Goal: Find specific page/section: Find specific page/section

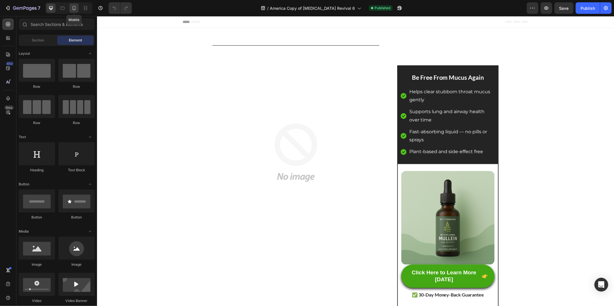
click at [76, 12] on div at bounding box center [73, 7] width 9 height 9
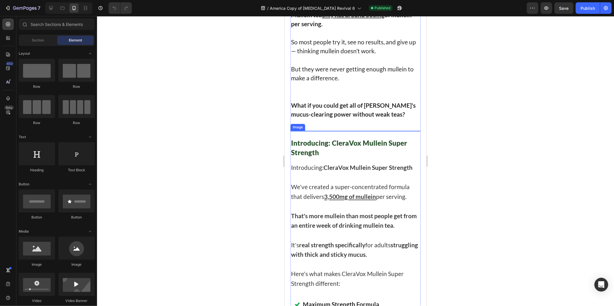
scroll to position [2972, 0]
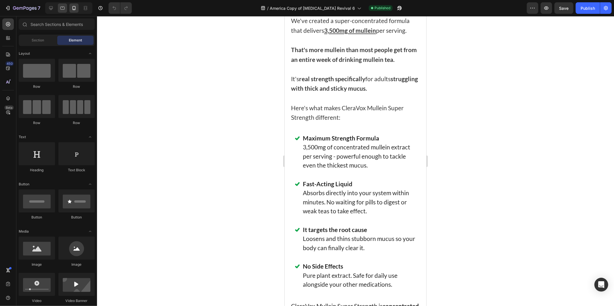
click at [66, 8] on div at bounding box center [62, 7] width 9 height 9
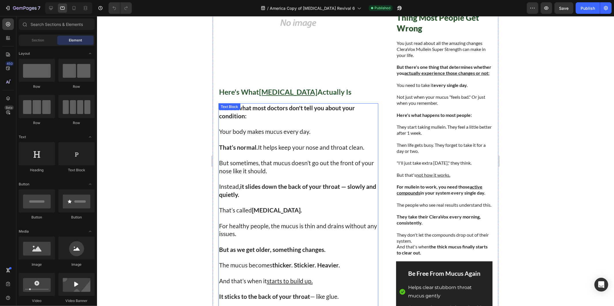
scroll to position [133, 0]
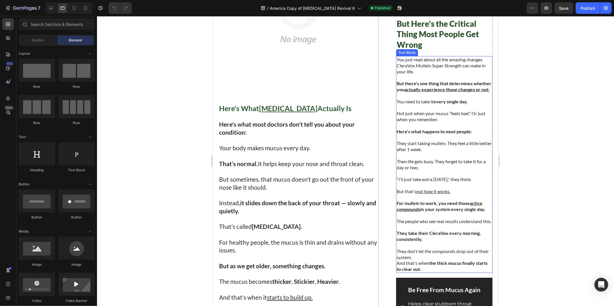
click at [432, 88] on u "actually experience those changes or not:" at bounding box center [446, 88] width 85 height 5
click at [432, 87] on u "actually experience those changes or not:" at bounding box center [446, 88] width 85 height 5
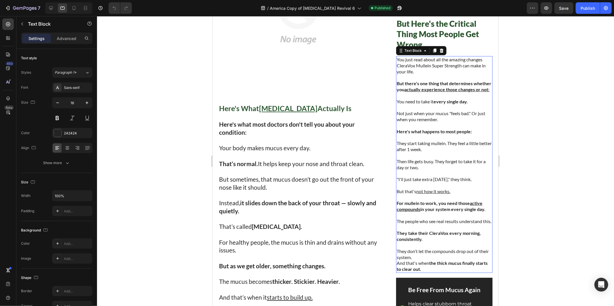
click at [432, 87] on u "actually experience those changes or not:" at bounding box center [446, 88] width 85 height 5
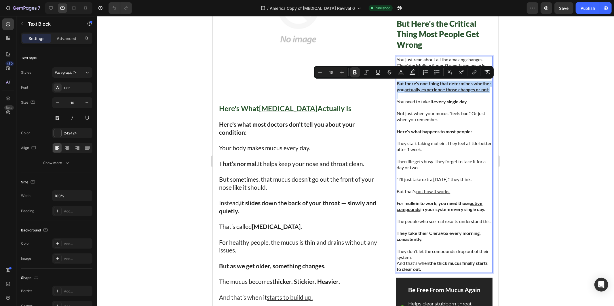
click at [419, 98] on p "Rich Text Editor. Editing area: main" at bounding box center [443, 95] width 95 height 6
click at [402, 104] on p "You need to take it every single day." at bounding box center [443, 101] width 95 height 6
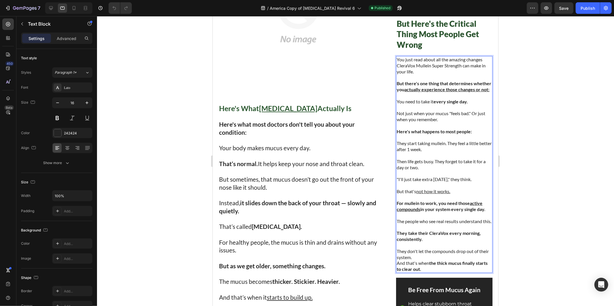
click at [396, 120] on p "Not just when your mucus "feels bad." Or just when you remember." at bounding box center [443, 116] width 95 height 12
drag, startPoint x: 396, startPoint y: 120, endPoint x: 398, endPoint y: 123, distance: 3.0
click at [398, 122] on p "Not just when your mucus "feels bad." Or just when you remember." at bounding box center [443, 116] width 95 height 12
click at [404, 128] on p "Rich Text Editor. Editing area: main" at bounding box center [443, 125] width 95 height 6
click at [400, 134] on strong "Here's what happens to most people:" at bounding box center [433, 130] width 75 height 5
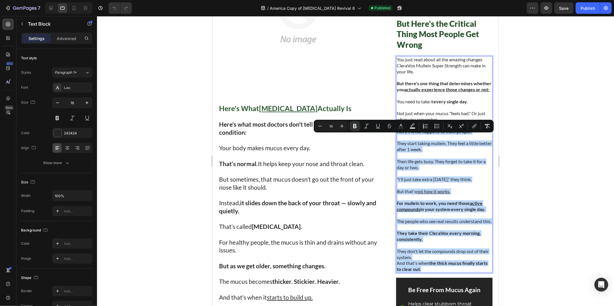
drag, startPoint x: 400, startPoint y: 135, endPoint x: 425, endPoint y: 282, distance: 148.2
click at [425, 272] on div "You just read about all the amazing changes CleraVox Mullein Super Strength can…" at bounding box center [444, 164] width 96 height 217
copy div "Here's what happens to most people: They start taking mullein. They feel a litt…"
click at [271, 41] on img at bounding box center [298, 16] width 160 height 160
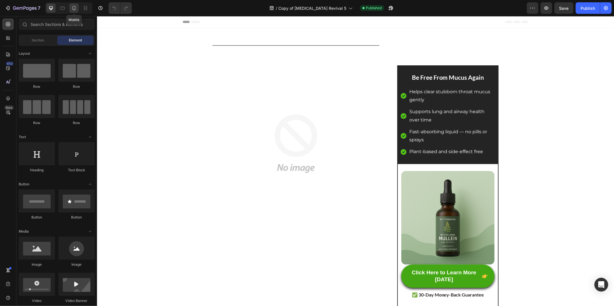
click at [70, 5] on div at bounding box center [73, 7] width 9 height 9
